Goal: Task Accomplishment & Management: Complete application form

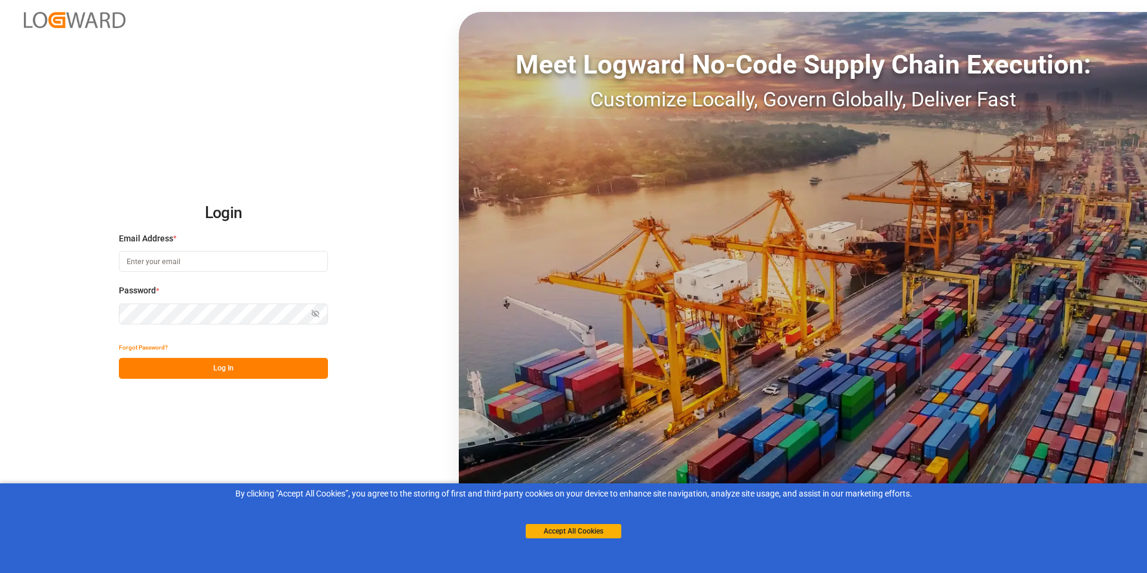
type input "[PERSON_NAME][EMAIL_ADDRESS][PERSON_NAME][DOMAIN_NAME]"
drag, startPoint x: 235, startPoint y: 376, endPoint x: 246, endPoint y: 367, distance: 13.9
click at [235, 376] on button "Log In" at bounding box center [223, 368] width 209 height 21
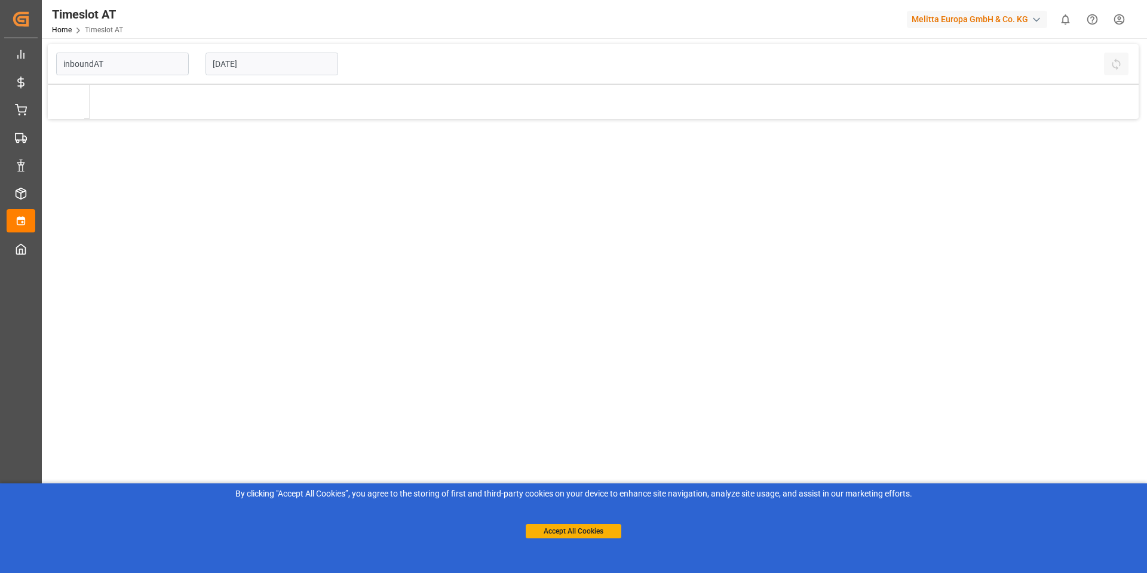
type input "Inbound AT"
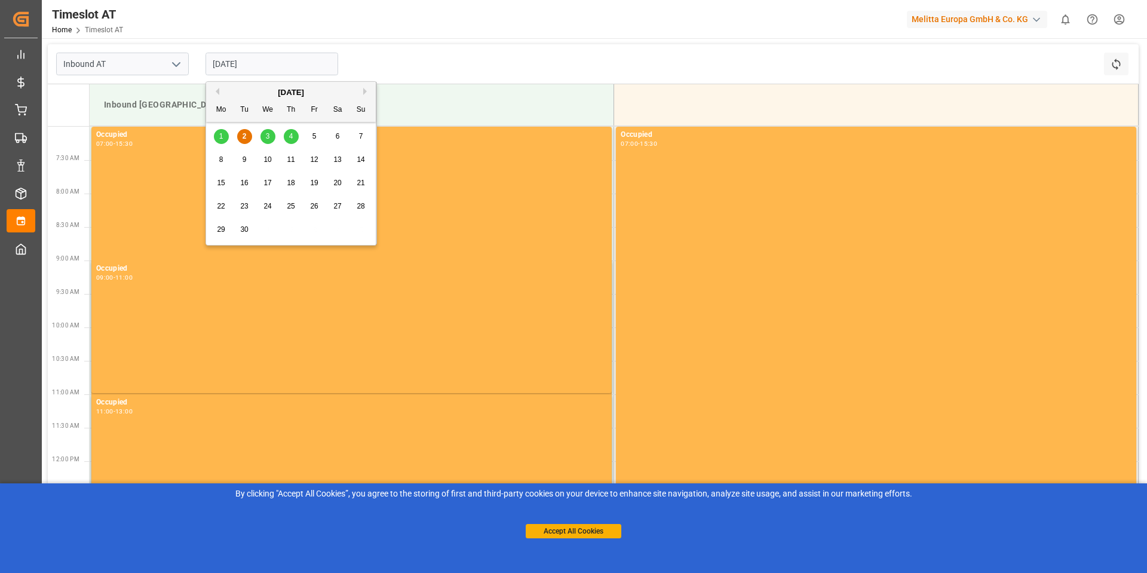
click at [274, 62] on input "[DATE]" at bounding box center [271, 64] width 133 height 23
click at [288, 133] on div "4" at bounding box center [291, 137] width 15 height 14
type input "[DATE]"
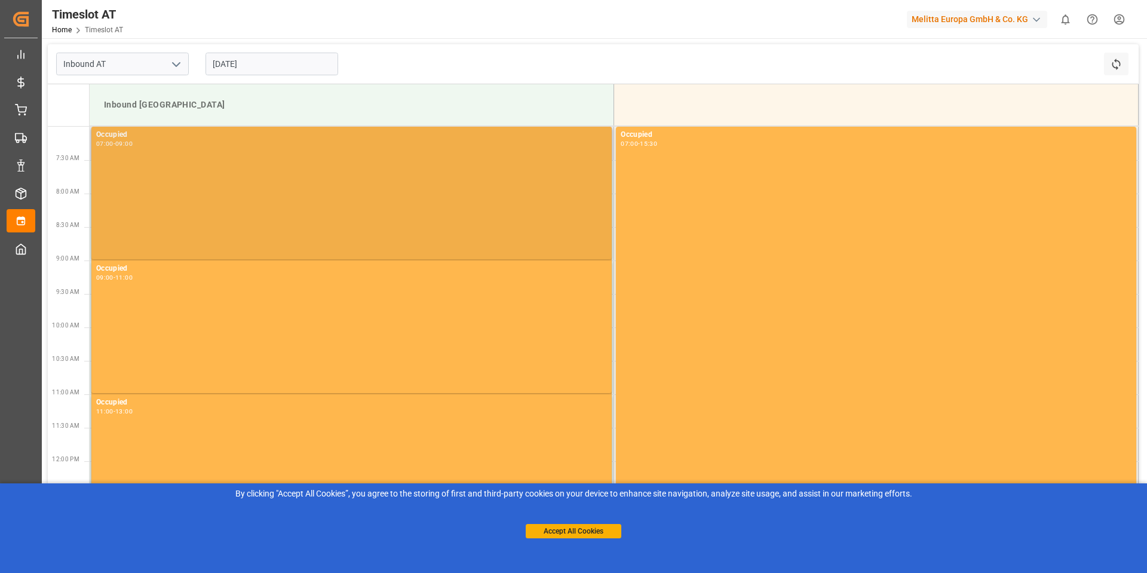
scroll to position [239, 0]
